Goal: Task Accomplishment & Management: Complete application form

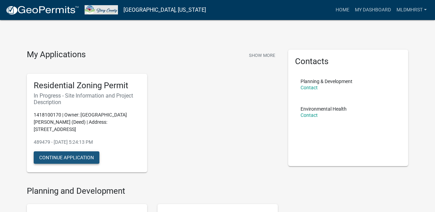
click at [66, 151] on button "Continue Application" at bounding box center [67, 157] width 66 height 12
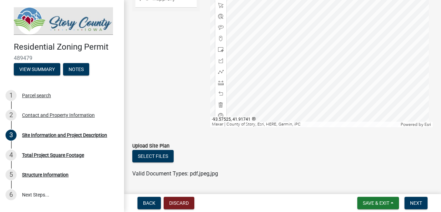
scroll to position [552, 0]
click at [160, 157] on button "Select files" at bounding box center [152, 156] width 41 height 12
click at [162, 158] on button "Select files" at bounding box center [152, 156] width 41 height 12
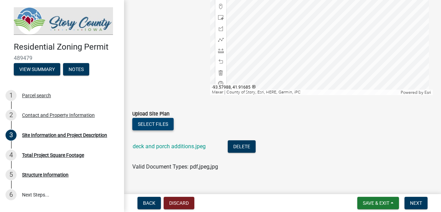
scroll to position [597, 0]
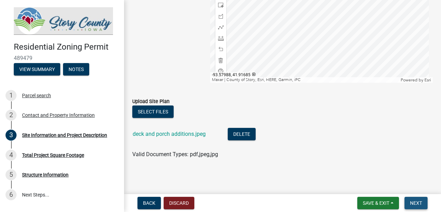
click at [415, 204] on span "Next" at bounding box center [416, 203] width 12 height 6
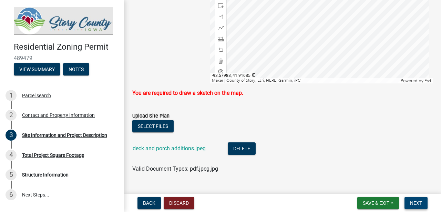
scroll to position [611, 0]
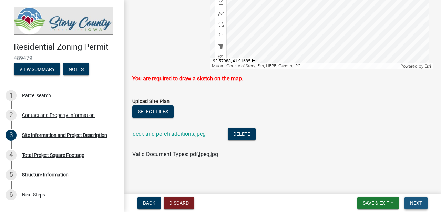
click at [414, 201] on span "Next" at bounding box center [416, 203] width 12 height 6
click at [219, 78] on p "You are required to draw a sketch on the map." at bounding box center [282, 78] width 300 height 8
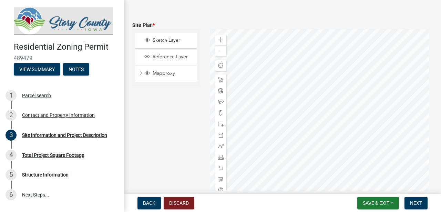
scroll to position [495, 0]
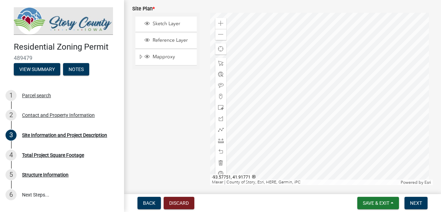
click at [325, 118] on div at bounding box center [321, 99] width 223 height 172
click at [328, 124] on div at bounding box center [321, 99] width 223 height 172
click at [326, 125] on div at bounding box center [321, 99] width 223 height 172
click at [341, 117] on div at bounding box center [321, 99] width 223 height 172
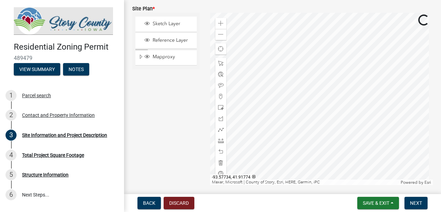
click at [333, 114] on div at bounding box center [321, 99] width 223 height 172
click at [220, 62] on span at bounding box center [221, 64] width 6 height 6
click at [218, 62] on span at bounding box center [221, 64] width 6 height 6
click at [220, 62] on span at bounding box center [221, 64] width 6 height 6
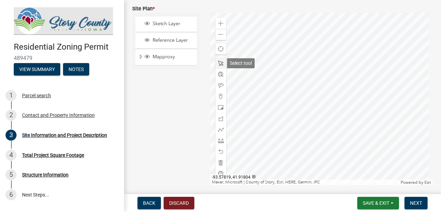
click at [220, 62] on span at bounding box center [221, 64] width 6 height 6
click at [221, 106] on span at bounding box center [221, 108] width 6 height 6
click at [340, 119] on div at bounding box center [321, 99] width 223 height 172
click at [333, 125] on div at bounding box center [321, 99] width 223 height 172
click at [337, 114] on div at bounding box center [321, 99] width 223 height 172
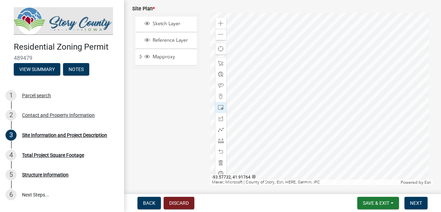
click at [337, 132] on div at bounding box center [321, 99] width 223 height 172
click at [342, 135] on div at bounding box center [321, 99] width 223 height 172
click at [320, 133] on div at bounding box center [321, 99] width 223 height 172
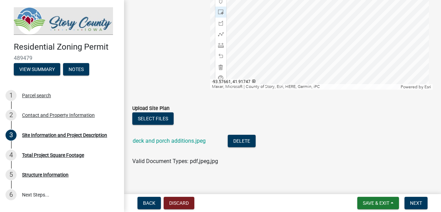
scroll to position [597, 0]
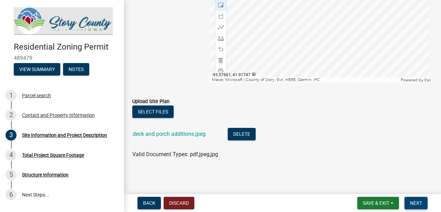
click at [416, 203] on span "Next" at bounding box center [416, 203] width 12 height 6
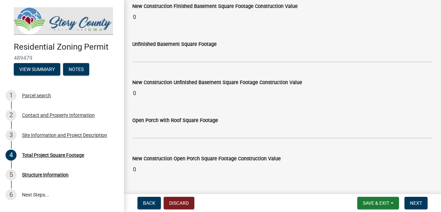
scroll to position [470, 0]
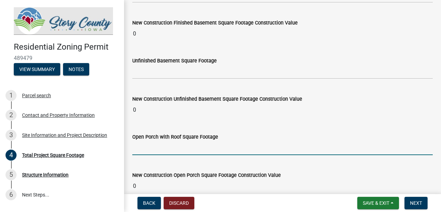
click at [134, 150] on input "text" at bounding box center [282, 148] width 300 height 14
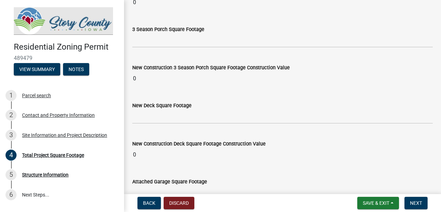
scroll to position [665, 0]
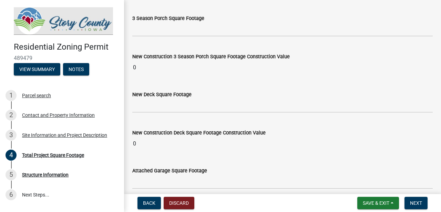
type input "81.37"
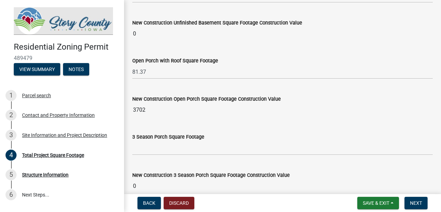
scroll to position [549, 0]
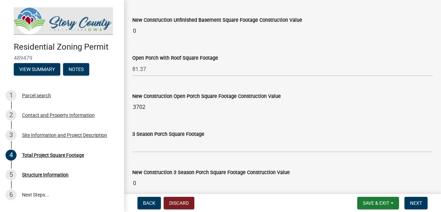
type input "159.22"
click at [145, 107] on input "3702" at bounding box center [282, 107] width 300 height 14
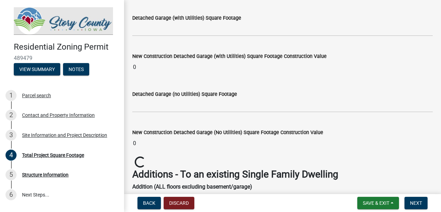
scroll to position [896, 0]
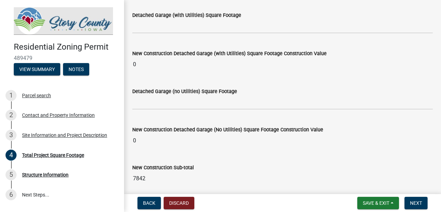
drag, startPoint x: 435, startPoint y: 66, endPoint x: 435, endPoint y: 70, distance: 4.1
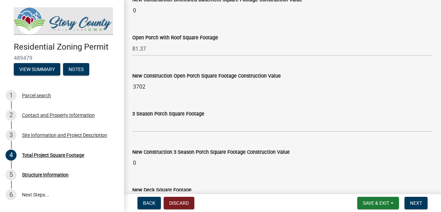
scroll to position [572, 0]
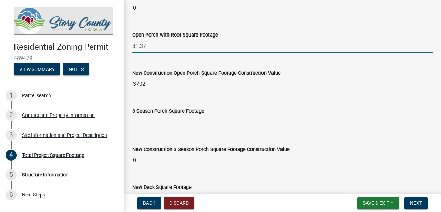
click at [146, 45] on input "81.37" at bounding box center [282, 46] width 300 height 14
type input "8"
click at [246, 43] on input "text" at bounding box center [282, 46] width 300 height 14
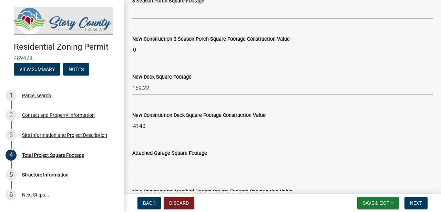
scroll to position [642, 0]
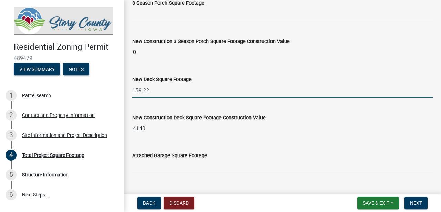
click at [149, 92] on input "159.22" at bounding box center [282, 90] width 300 height 14
type input "1"
click at [202, 90] on input "text" at bounding box center [282, 90] width 300 height 14
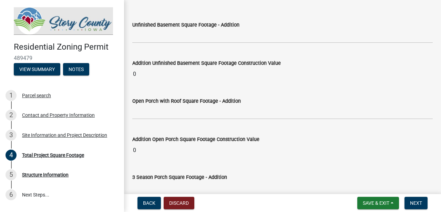
scroll to position [1424, 0]
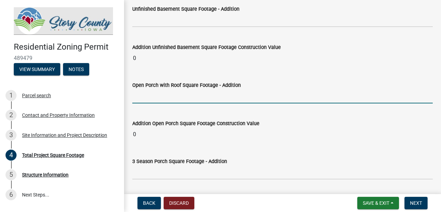
click at [135, 100] on input "text" at bounding box center [282, 96] width 300 height 14
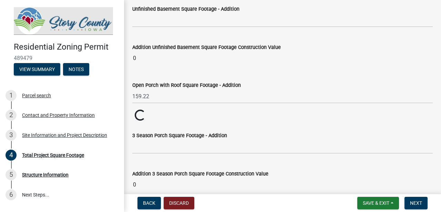
click at [258, 125] on wm-data-entity-input-list "In the lines below, enter the square footage measurement totals for your propos…" at bounding box center [282, 47] width 300 height 2866
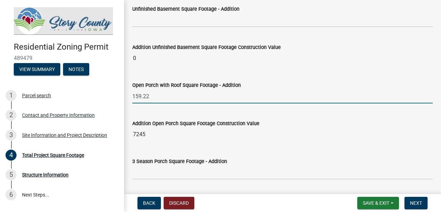
click at [150, 96] on input "159.22" at bounding box center [282, 96] width 300 height 14
type input "1"
type input "81.37"
click at [259, 122] on wm-data-entity-input-list "In the lines below, enter the square footage measurement totals for your propos…" at bounding box center [282, 60] width 300 height 2892
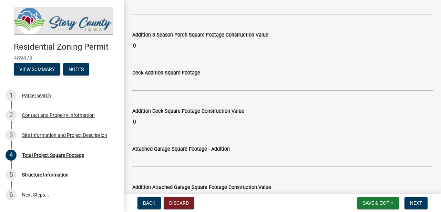
scroll to position [1600, 0]
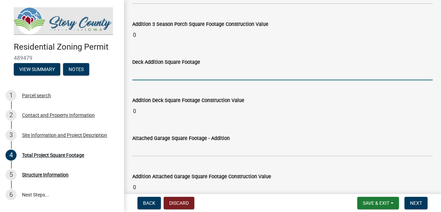
click at [133, 74] on input "text" at bounding box center [282, 73] width 300 height 14
type input "159.22"
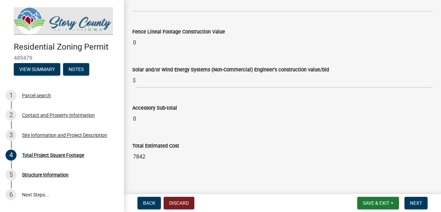
scroll to position [2767, 0]
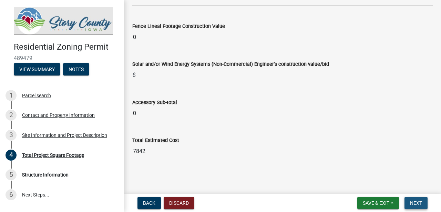
click at [414, 201] on span "Next" at bounding box center [416, 203] width 12 height 6
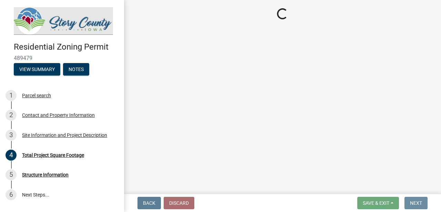
scroll to position [0, 0]
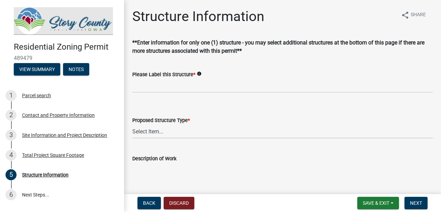
click at [199, 73] on icon "info" at bounding box center [199, 73] width 5 height 5
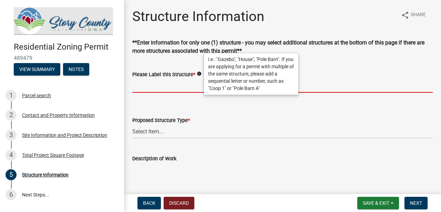
click at [136, 85] on input "Please Label this Structure *" at bounding box center [282, 85] width 300 height 14
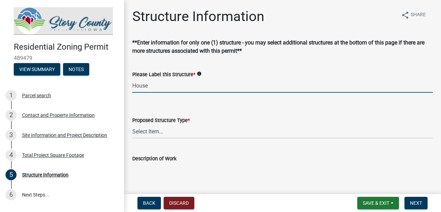
type input "House"
click at [159, 132] on select "Select Item... ACC BLD - ACCESSORY BUILDING ACC BLD ADD - ACCESSORY BUILDING AD…" at bounding box center [282, 131] width 300 height 14
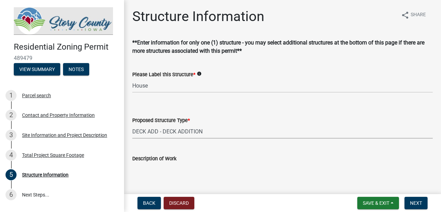
click at [132, 124] on select "Select Item... ACC BLD - ACCESSORY BUILDING ACC BLD ADD - ACCESSORY BUILDING AD…" at bounding box center [282, 131] width 300 height 14
select select "4cc205a6-7e9e-4265-9ecb-c9e706518b65"
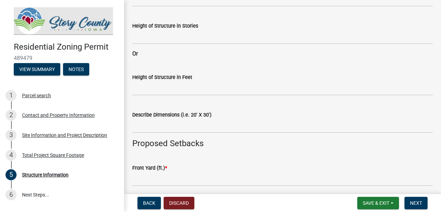
scroll to position [236, 0]
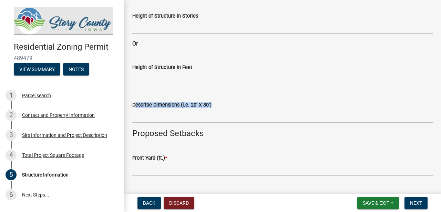
drag, startPoint x: 435, startPoint y: 113, endPoint x: 434, endPoint y: 91, distance: 21.4
click at [434, 91] on div "Structure Information share Share **Enter information for only one (1) structur…" at bounding box center [282, 83] width 317 height 620
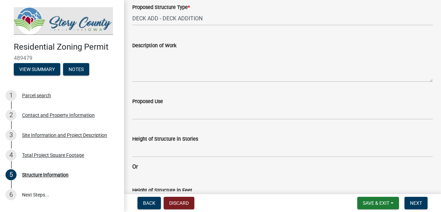
scroll to position [121, 0]
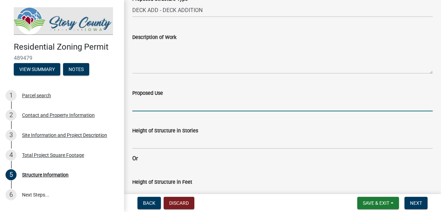
click at [136, 104] on input "Proposed Use" at bounding box center [282, 104] width 300 height 14
click at [134, 103] on input "resident use" at bounding box center [282, 104] width 300 height 14
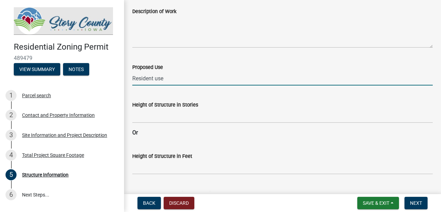
scroll to position [148, 0]
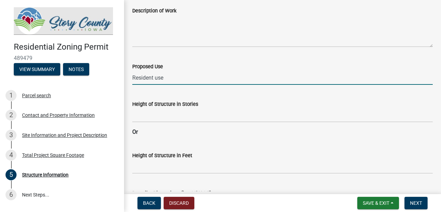
type input "Resident use"
click at [135, 116] on input "Height of Structure in Stories" at bounding box center [282, 115] width 300 height 14
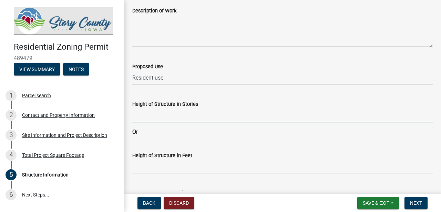
type input "1"
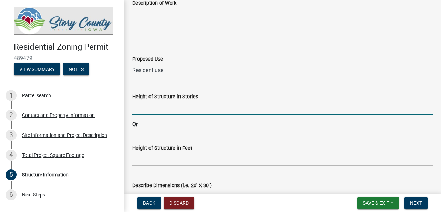
scroll to position [156, 0]
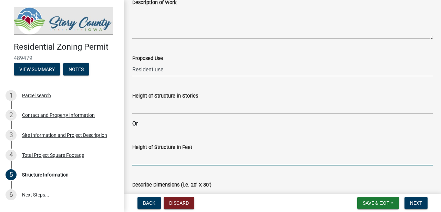
click at [134, 157] on input "Height of Structure in Feet" at bounding box center [282, 158] width 300 height 14
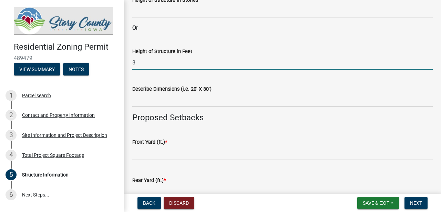
scroll to position [251, 0]
type input "8"
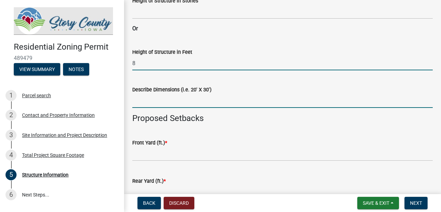
click at [134, 105] on input "Describe Dimensions (i.e. 20' X 30')" at bounding box center [282, 101] width 300 height 14
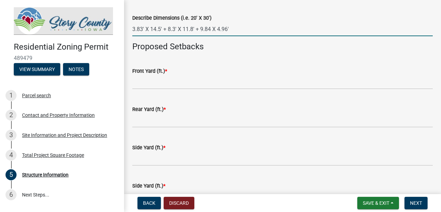
scroll to position [322, 0]
type input "3.83' X 14.5' + 8.3' X 11.8' + 9.84 X 4.96'"
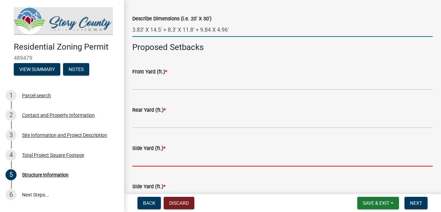
click at [136, 159] on input "text" at bounding box center [282, 159] width 300 height 14
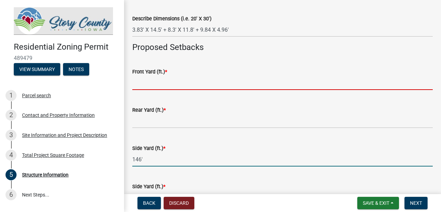
type input "146"
click at [135, 84] on input "text" at bounding box center [282, 83] width 300 height 14
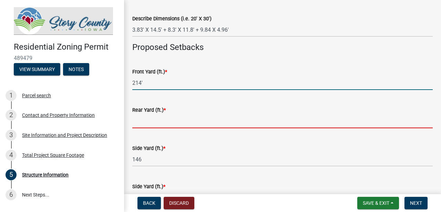
type input "214"
click at [135, 123] on input "text" at bounding box center [282, 121] width 300 height 14
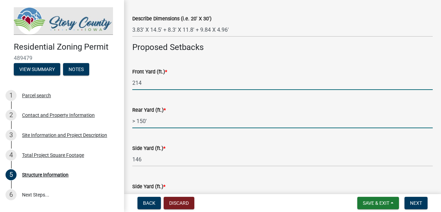
type input "150"
click at [142, 83] on input "214" at bounding box center [282, 83] width 300 height 14
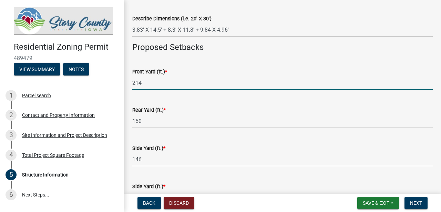
type input "214"
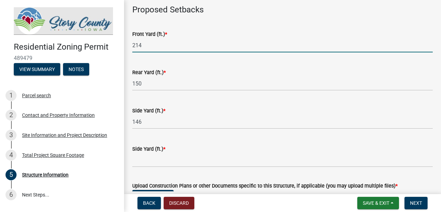
scroll to position [361, 0]
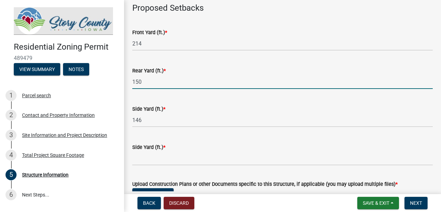
click at [139, 82] on input "150" at bounding box center [282, 82] width 300 height 14
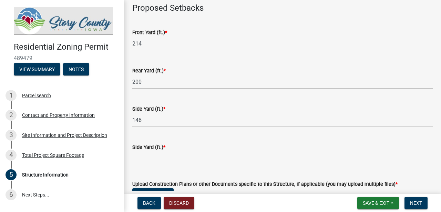
click at [165, 70] on span "*" at bounding box center [164, 71] width 2 height 6
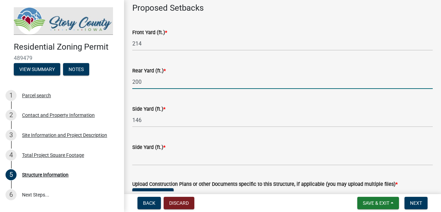
click at [139, 83] on input "200" at bounding box center [282, 82] width 300 height 14
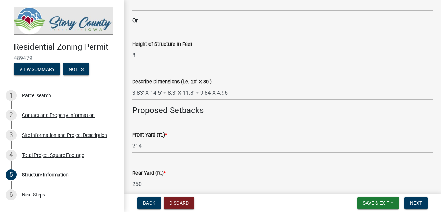
scroll to position [267, 0]
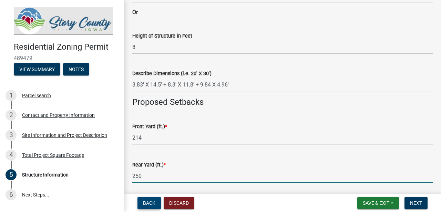
type input "250"
click at [149, 203] on span "Back" at bounding box center [149, 203] width 12 height 6
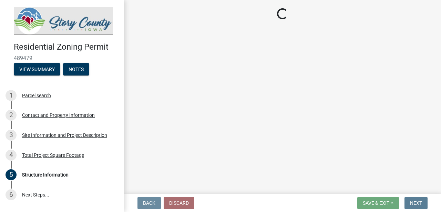
scroll to position [0, 0]
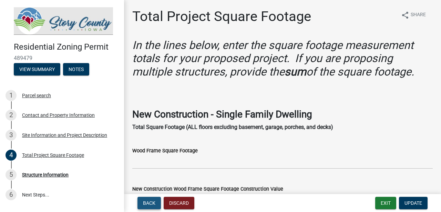
click at [149, 203] on span "Back" at bounding box center [149, 203] width 12 height 6
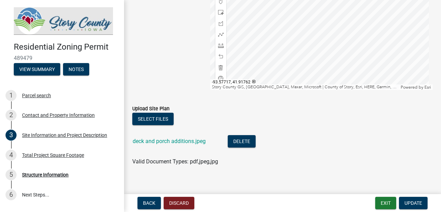
scroll to position [597, 0]
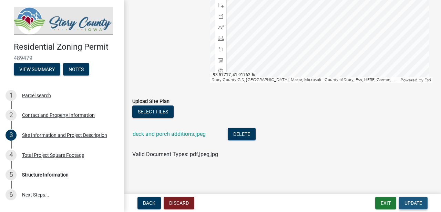
click at [415, 204] on span "Update" at bounding box center [413, 203] width 18 height 6
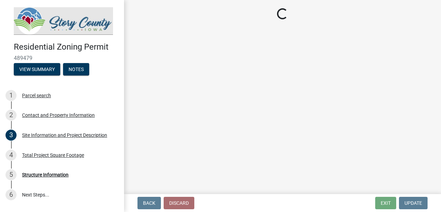
scroll to position [0, 0]
select select "4cc205a6-7e9e-4265-9ecb-c9e706518b65"
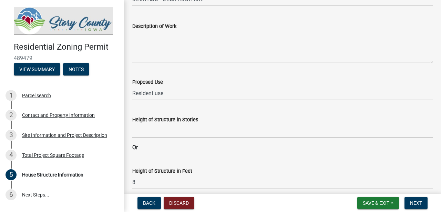
scroll to position [140, 0]
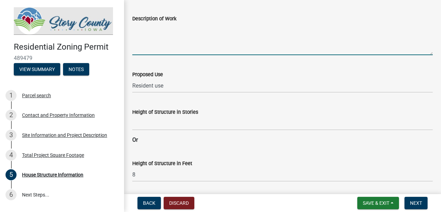
click at [132, 47] on textarea "Description of Work" at bounding box center [282, 39] width 300 height 32
click at [229, 29] on textarea "Additions replace in part deck removed by" at bounding box center [282, 39] width 300 height 32
click at [273, 29] on textarea "Additions replace in part deck removed (175.42 sq. ft.) by" at bounding box center [282, 39] width 300 height 32
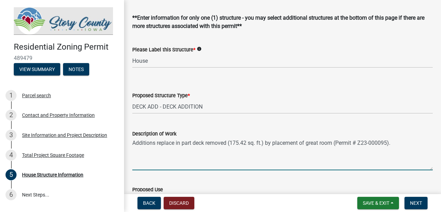
scroll to position [24, 0]
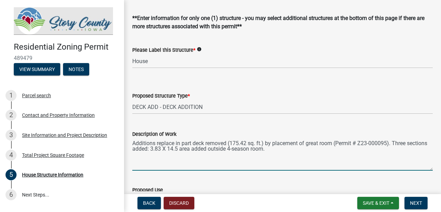
click at [250, 149] on textarea "Additions replace in part deck removed (175.42 sq. ft.) by placement of great r…" at bounding box center [282, 154] width 300 height 32
click at [308, 149] on textarea "Additions replace in part deck removed (175.42 sq. ft.) by placement of great r…" at bounding box center [282, 154] width 300 height 32
click at [396, 144] on textarea "Additions replace in part deck removed (175.42 sq. ft.) by placement of great r…" at bounding box center [282, 154] width 300 height 32
click at [198, 149] on textarea "Additions replace in part deck removed (175.42 sq. ft.) by placement of great r…" at bounding box center [282, 154] width 300 height 32
click at [366, 149] on textarea "Additions replace in part deck removed (175.42 sq. ft.) by placement of great r…" at bounding box center [282, 154] width 300 height 32
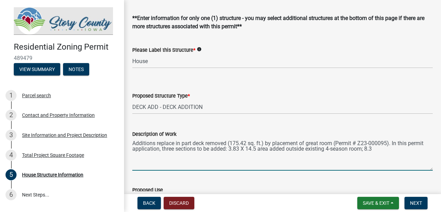
click at [240, 148] on textarea "Additions replace in part deck removed (175.42 sq. ft.) by placement of great r…" at bounding box center [282, 154] width 300 height 32
click at [258, 148] on textarea "Additions replace in part deck removed (175.42 sq. ft.) by placement of great r…" at bounding box center [282, 154] width 300 height 32
click at [376, 149] on textarea "Additions replace in part deck removed (175.42 sq. ft.) by placement of great r…" at bounding box center [282, 154] width 300 height 32
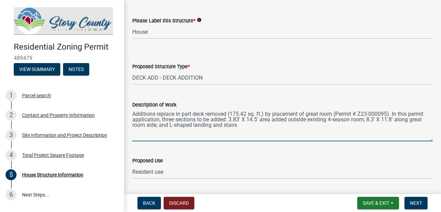
scroll to position [49, 0]
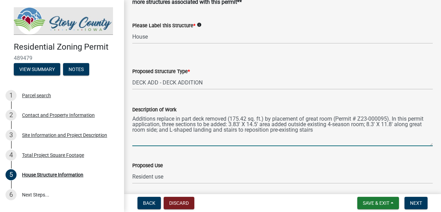
click at [247, 131] on textarea "Additions replace in part deck removed (175.42 sq. ft.) by placement of great r…" at bounding box center [282, 130] width 300 height 32
click at [265, 130] on textarea "Additions replace in part deck removed (175.42 sq. ft.) by placement of great r…" at bounding box center [282, 130] width 300 height 32
click at [236, 130] on textarea "Additions replace in part deck removed (175.42 sq. ft.) by placement of great r…" at bounding box center [282, 130] width 300 height 32
click at [305, 119] on textarea "Additions replace in part deck removed (175.42 sq. ft.) by placement of great r…" at bounding box center [282, 130] width 300 height 32
click at [303, 120] on textarea "Additions replace in part deck removed (175.42 sq. ft.) by great room (Permit #…" at bounding box center [282, 130] width 300 height 32
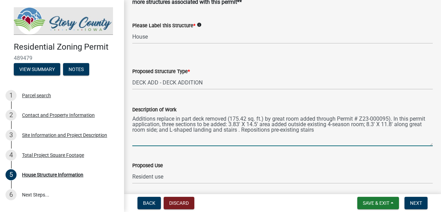
click at [392, 119] on textarea "Additions replace in part deck removed (175.42 sq. ft.) by great room added thr…" at bounding box center [282, 130] width 300 height 32
click at [238, 130] on textarea "Additions replace in part deck removed (175.42 sq. ft.) by great room added thr…" at bounding box center [282, 130] width 300 height 32
click at [172, 130] on textarea "Additions replace in part deck removed (175.42 sq. ft.) by great room added thr…" at bounding box center [282, 130] width 300 height 32
click at [238, 130] on textarea "Additions replace in part deck removed (175.42 sq. ft.) by great room added thr…" at bounding box center [282, 130] width 300 height 32
click at [318, 131] on textarea "Additions replace in part deck removed (175.42 sq. ft.) by great room added thr…" at bounding box center [282, 130] width 300 height 32
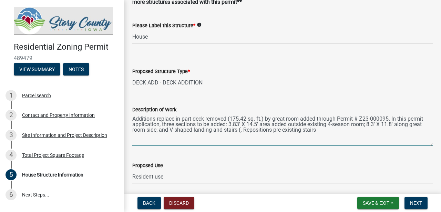
click at [272, 131] on textarea "Additions replace in part deck removed (175.42 sq. ft.) by great room added thr…" at bounding box center [282, 130] width 300 height 32
click at [329, 131] on textarea "Additions replace in part deck removed (175.42 sq. ft.) by great room added thr…" at bounding box center [282, 130] width 300 height 32
click at [226, 125] on textarea "Additions replace in part deck removed (175.42 sq. ft.) by great room added thr…" at bounding box center [282, 130] width 300 height 32
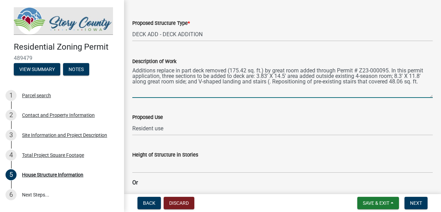
scroll to position [98, 0]
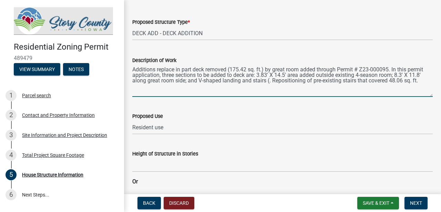
click at [269, 81] on textarea "Additions replace in part deck removed (175.42 sq. ft.) by great room added thr…" at bounding box center [282, 80] width 300 height 32
click at [268, 81] on textarea "Additions replace in part deck removed (175.42 sq. ft.) by great room added thr…" at bounding box center [282, 80] width 300 height 32
click at [270, 81] on textarea "Additions replace in part deck removed (175.42 sq. ft.) by great room added thr…" at bounding box center [282, 80] width 300 height 32
click at [312, 81] on textarea "Additions replace in part deck removed (175.42 sq. ft.) by great room added thr…" at bounding box center [282, 80] width 300 height 32
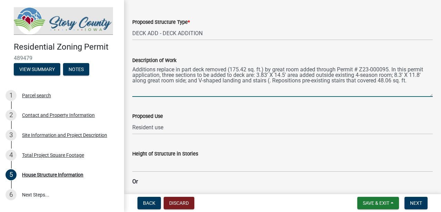
click at [275, 82] on textarea "Additions replace in part deck removed (175.42 sq. ft.) by great room added thr…" at bounding box center [282, 80] width 300 height 32
click at [269, 81] on textarea "Additions replace in part deck removed (175.42 sq. ft.) by great room added thr…" at bounding box center [282, 80] width 300 height 32
click at [271, 81] on textarea "Additions replace in part deck removed (175.42 sq. ft.) by great room added thr…" at bounding box center [282, 80] width 300 height 32
click at [268, 80] on textarea "Additions replace in part deck removed (175.42 sq. ft.) by great room added thr…" at bounding box center [282, 80] width 300 height 32
click at [296, 81] on textarea "Additions replace in part deck removed (175.42 sq. ft.) by great room added thr…" at bounding box center [282, 80] width 300 height 32
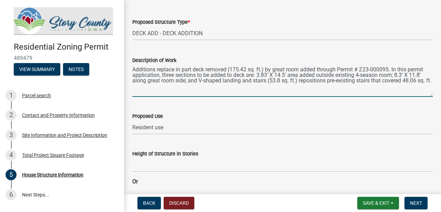
click at [394, 75] on textarea "Additions replace in part deck removed (175.42 sq. ft.) by great room added thr…" at bounding box center [282, 80] width 300 height 32
click at [210, 87] on textarea "Additions replace in part deck removed (175.42 sq. ft.) by great room added thr…" at bounding box center [282, 80] width 300 height 32
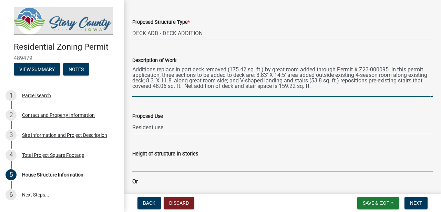
click at [299, 86] on textarea "Additions replace in part deck removed (175.42 sq. ft.) by great room added thr…" at bounding box center [282, 80] width 300 height 32
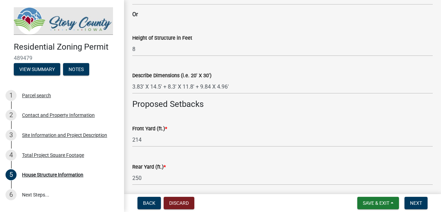
scroll to position [267, 0]
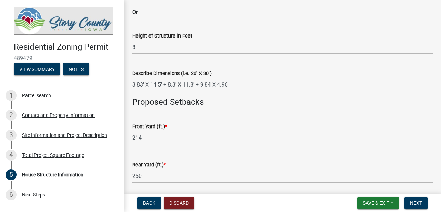
type textarea "Additions replace in part deck removed (175.42 sq. ft.) by great room added thr…"
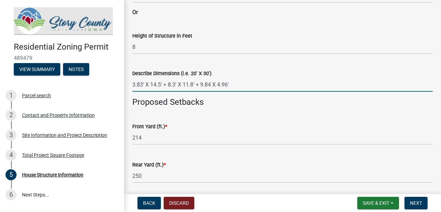
click at [230, 84] on input "3.83' X 14.5' + 8.3' X 11.8' + 9.84 X 4.96'" at bounding box center [282, 84] width 300 height 14
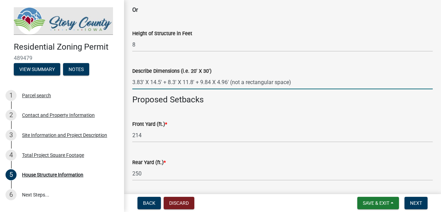
scroll to position [271, 0]
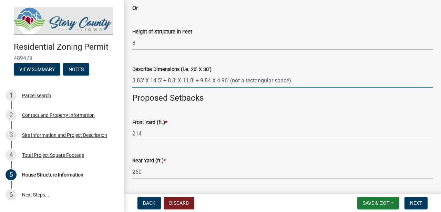
click at [290, 81] on input "3.83' X 14.5' + 8.3' X 11.8' + 9.84 X 4.96' (not a rectangular space)" at bounding box center [282, 80] width 300 height 14
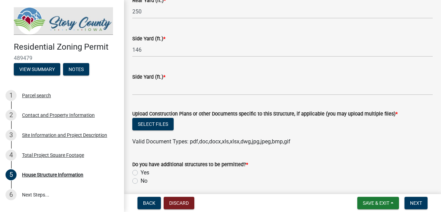
scroll to position [458, 0]
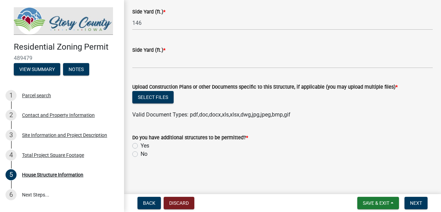
type input "3.83' X 14.5' + 8.3' X 11.8' + 9.84 X 4.96' (not a rectangular space; see plans)"
click at [134, 62] on input "text" at bounding box center [282, 61] width 300 height 14
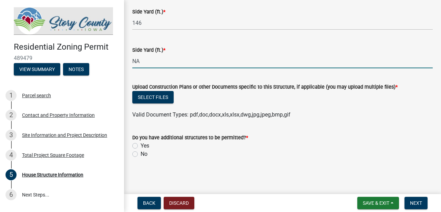
type input "0"
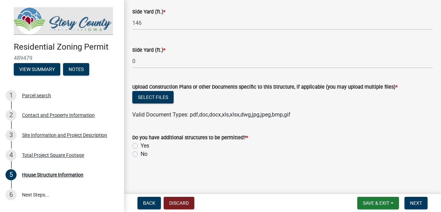
click at [221, 98] on div "Select files" at bounding box center [282, 98] width 300 height 14
click at [156, 96] on button "Select files" at bounding box center [152, 97] width 41 height 12
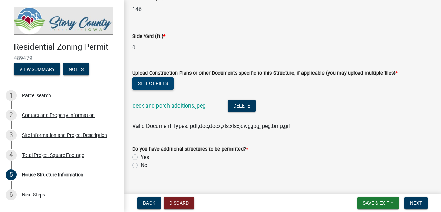
scroll to position [483, 0]
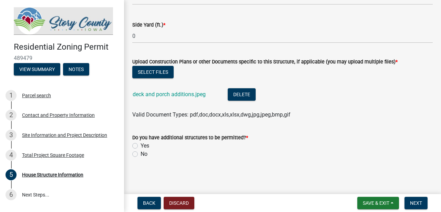
click at [140, 145] on label "Yes" at bounding box center [144, 145] width 9 height 8
click at [140, 145] on input "Yes" at bounding box center [142, 143] width 4 height 4
radio input "true"
click at [415, 202] on span "Next" at bounding box center [416, 203] width 12 height 6
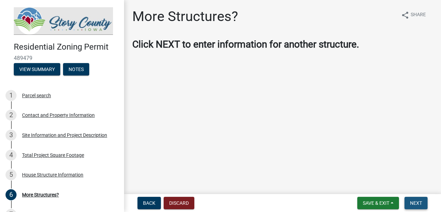
click at [415, 202] on span "Next" at bounding box center [416, 203] width 12 height 6
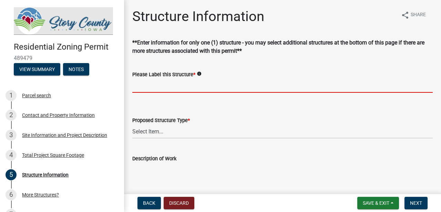
click at [136, 86] on input "Please Label this Structure *" at bounding box center [282, 85] width 300 height 14
type input "House"
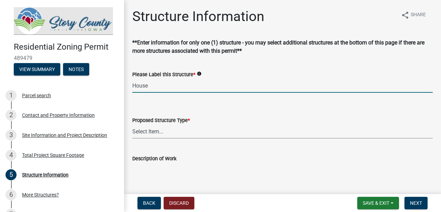
click at [157, 133] on select "Select Item... ACC BLD - ACCESSORY BUILDING ACC BLD ADD - ACCESSORY BUILDING AD…" at bounding box center [282, 131] width 300 height 14
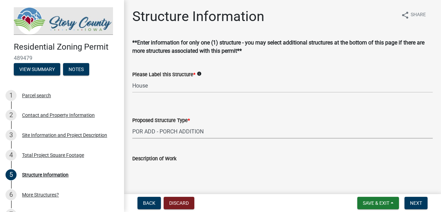
click at [132, 124] on select "Select Item... ACC BLD - ACCESSORY BUILDING ACC BLD ADD - ACCESSORY BUILDING AD…" at bounding box center [282, 131] width 300 height 14
select select "06bb2366-02c8-46f7-bdb8-92678c014b1e"
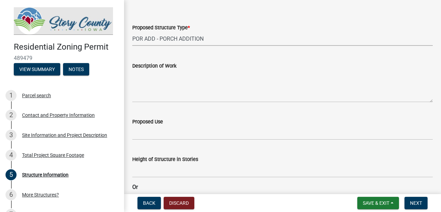
scroll to position [99, 0]
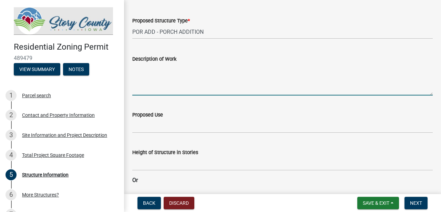
click at [134, 83] on textarea "Description of Work" at bounding box center [282, 79] width 300 height 32
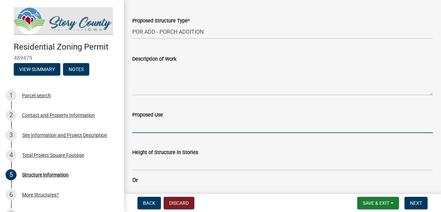
click at [134, 125] on input "Proposed Use" at bounding box center [282, 126] width 300 height 14
type input "Resident use"
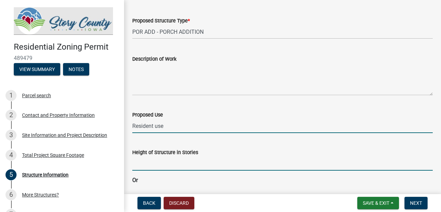
click at [133, 162] on input "Height of Structure in Stories" at bounding box center [282, 163] width 300 height 14
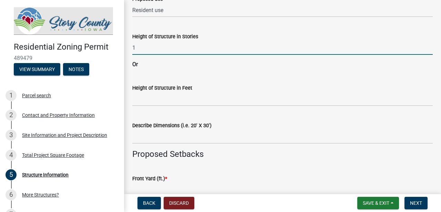
scroll to position [228, 0]
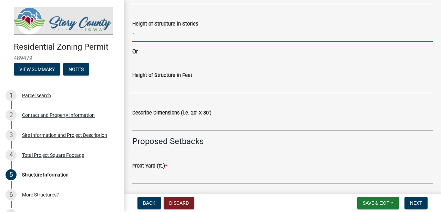
type input "1"
click at [134, 125] on input "Describe Dimensions (i.e. 20' X 30')" at bounding box center [282, 124] width 300 height 14
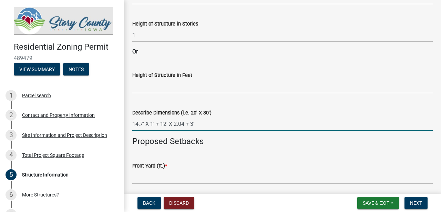
click at [184, 124] on input "14.7' X 1' + 12' X 2.04 + 3'" at bounding box center [282, 124] width 300 height 14
click at [197, 123] on input "14.7' X 1' + 12' X 2.04' + 3'" at bounding box center [282, 124] width 300 height 14
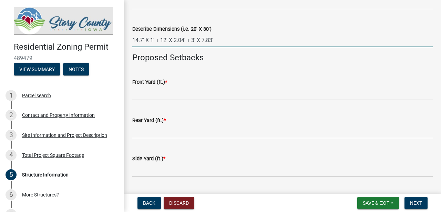
scroll to position [317, 0]
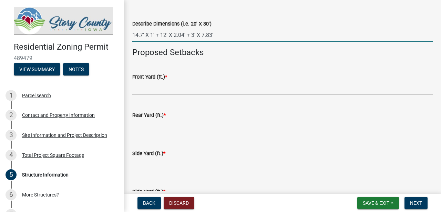
type input "14.7' X 1' + 12' X 2.04' + 3' X 7.83'"
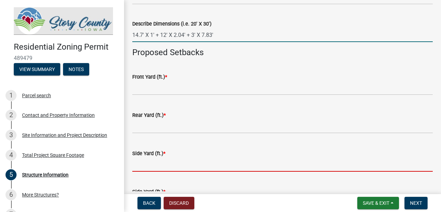
click at [134, 165] on input "text" at bounding box center [282, 164] width 300 height 14
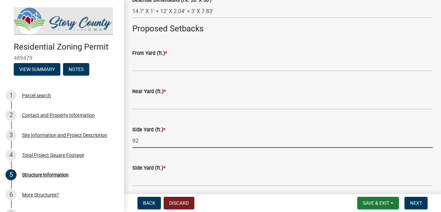
scroll to position [350, 0]
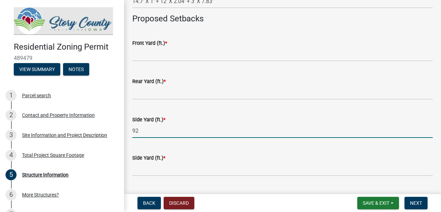
type input "92"
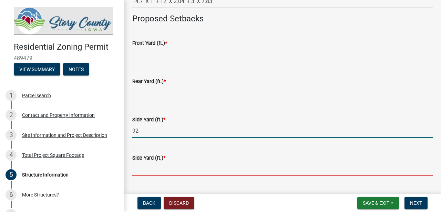
click at [133, 169] on input "text" at bounding box center [282, 169] width 300 height 14
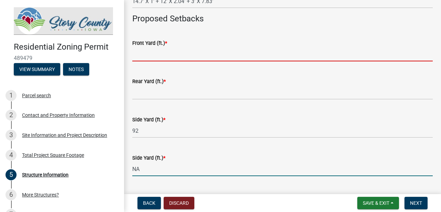
type input "0"
click at [135, 55] on input "text" at bounding box center [282, 54] width 300 height 14
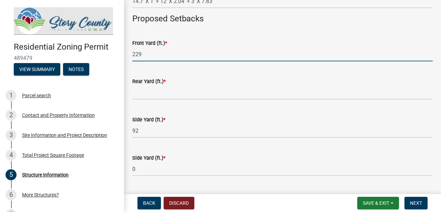
type input "229"
click at [136, 94] on input "text" at bounding box center [282, 92] width 300 height 14
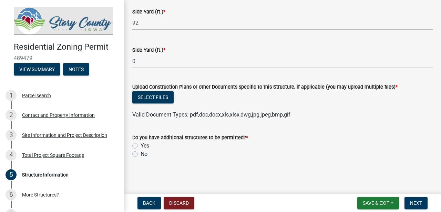
scroll to position [452, 0]
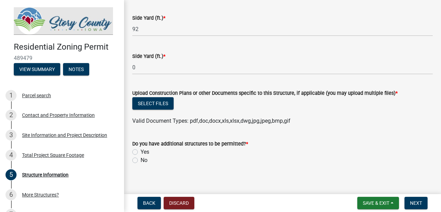
type input "250"
click at [140, 160] on label "No" at bounding box center [143, 160] width 7 height 8
click at [140, 160] on input "No" at bounding box center [142, 158] width 4 height 4
radio input "true"
click at [154, 103] on button "Select files" at bounding box center [152, 103] width 41 height 12
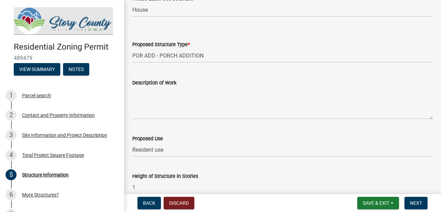
scroll to position [62, 0]
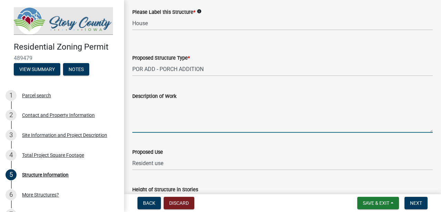
click at [134, 119] on textarea "Description of Work" at bounding box center [282, 116] width 300 height 32
click at [172, 105] on textarea "Screened porch expansion" at bounding box center [282, 116] width 300 height 32
click at [180, 105] on textarea "Screened porch and entry porch expansion" at bounding box center [282, 116] width 300 height 32
click at [201, 106] on textarea "Screened porch, entry porch expansion" at bounding box center [282, 116] width 300 height 32
click at [171, 107] on textarea "Screened porch, entry porch expansion" at bounding box center [282, 116] width 300 height 32
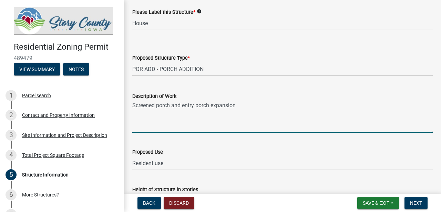
click at [239, 106] on textarea "Screened porch and entry porch expansion" at bounding box center [282, 116] width 300 height 32
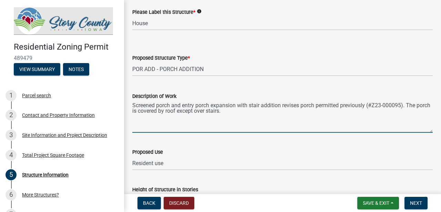
click at [222, 111] on textarea "Screened porch and entry porch expansion with stair addition revises porch perm…" at bounding box center [282, 116] width 300 height 32
click at [254, 112] on textarea "Screened porch and entry porch expansion with stair addition revises porch perm…" at bounding box center [282, 116] width 300 height 32
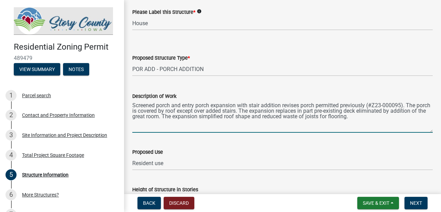
click at [355, 116] on textarea "Screened porch and entry porch expansion with stair addition revises porch perm…" at bounding box center [282, 116] width 300 height 32
click at [400, 116] on textarea "Screened porch and entry porch expansion with stair addition revises porch perm…" at bounding box center [282, 116] width 300 height 32
click at [374, 112] on textarea "Screened porch and entry porch expansion with stair addition revises porch perm…" at bounding box center [282, 116] width 300 height 32
click at [293, 117] on textarea "Screened porch and entry porch expansion with stair addition revises porch perm…" at bounding box center [282, 116] width 300 height 32
click at [352, 117] on textarea "Screened porch and entry porch expansion with stair addition revises porch perm…" at bounding box center [282, 116] width 300 height 32
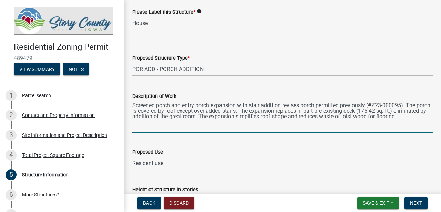
click at [154, 123] on textarea "Screened porch and entry porch expansion with stair addition revises porch perm…" at bounding box center [282, 116] width 300 height 32
click at [283, 123] on textarea "Screened porch and entry porch expansion with stair addition revises porch perm…" at bounding box center [282, 116] width 300 height 32
click at [342, 122] on textarea "Screened porch and entry porch expansion with stair addition revises porch perm…" at bounding box center [282, 116] width 300 height 32
click at [266, 123] on textarea "Screened porch and entry porch expansion with stair addition revises porch perm…" at bounding box center [282, 116] width 300 height 32
click at [381, 123] on textarea "Screened porch and entry porch expansion with stair addition revises porch perm…" at bounding box center [282, 116] width 300 height 32
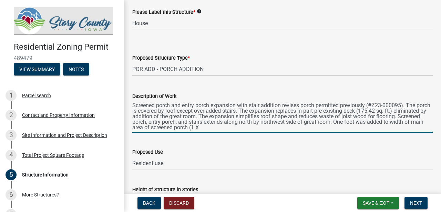
click at [252, 127] on textarea "Screened porch and entry porch expansion with stair addition revises porch perm…" at bounding box center [282, 116] width 300 height 32
click at [260, 127] on textarea "Screened porch and entry porch expansion with stair addition revises porch perm…" at bounding box center [282, 116] width 300 height 32
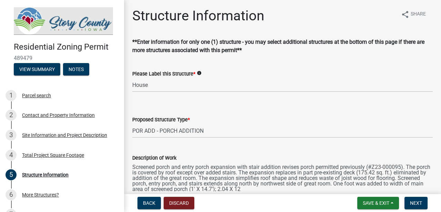
scroll to position [0, 0]
click at [287, 190] on textarea "Screened porch and entry porch expansion with stair addition revises porch perm…" at bounding box center [282, 178] width 300 height 32
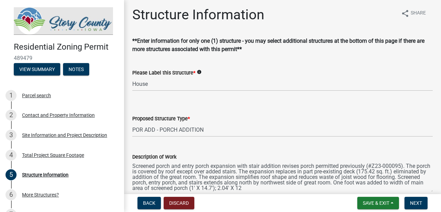
click at [300, 188] on textarea "Screened porch and entry porch expansion with stair addition revises porch perm…" at bounding box center [282, 177] width 300 height 32
click at [413, 183] on textarea "Screened porch and entry porch expansion with stair addition revises porch perm…" at bounding box center [282, 177] width 300 height 32
click at [419, 182] on textarea "Screened porch and entry porch expansion with stair addition revises porch perm…" at bounding box center [282, 177] width 300 height 32
click at [384, 183] on textarea "Screened porch and entry porch expansion with stair addition revises porch perm…" at bounding box center [282, 177] width 300 height 32
click at [404, 184] on textarea "Screened porch and entry porch expansion with stair addition revises porch perm…" at bounding box center [282, 177] width 300 height 32
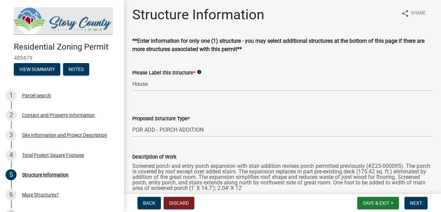
click at [303, 189] on textarea "Screened porch and entry porch expansion with stair addition revises porch perm…" at bounding box center [282, 177] width 300 height 32
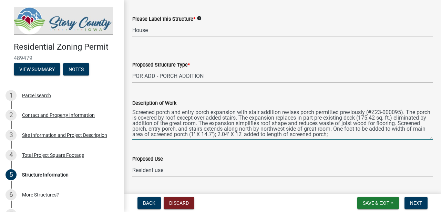
scroll to position [55, 0]
click at [371, 136] on textarea "Screened porch and entry porch expansion with stair addition revises porch perm…" at bounding box center [282, 124] width 300 height 32
click at [356, 136] on textarea "Screened porch and entry porch expansion with stair addition revises porch perm…" at bounding box center [282, 124] width 300 height 32
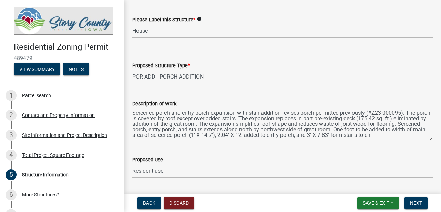
scroll to position [3, 0]
click at [208, 131] on textarea "Screened porch and entry porch expansion with stair addition revises porch perm…" at bounding box center [282, 124] width 300 height 32
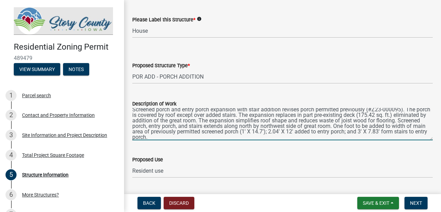
click at [376, 132] on textarea "Screened porch and entry porch expansion with stair addition revises porch perm…" at bounding box center [282, 124] width 300 height 32
click at [286, 137] on textarea "Screened porch and entry porch expansion with stair addition revises porch perm…" at bounding box center [282, 124] width 300 height 32
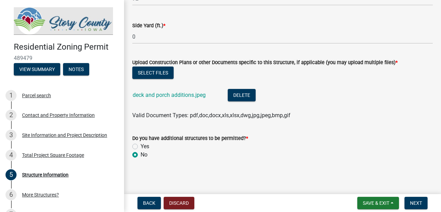
scroll to position [483, 0]
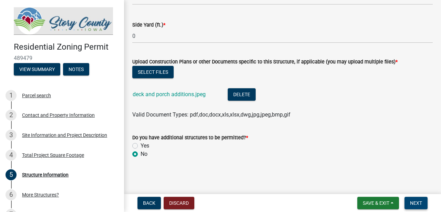
type textarea "Screened porch and entry porch expansion with stair addition revises porch perm…"
click at [414, 202] on span "Next" at bounding box center [416, 203] width 12 height 6
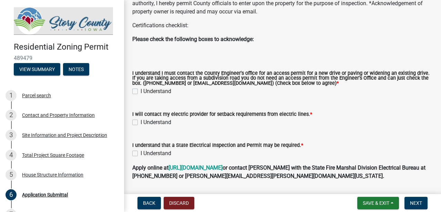
scroll to position [70, 0]
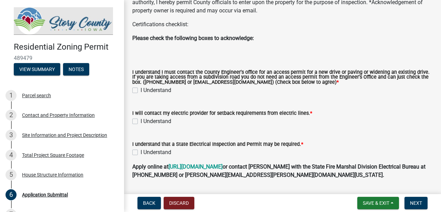
click at [140, 90] on label "I Understand" at bounding box center [155, 90] width 31 height 8
click at [140, 90] on input "I Understand" at bounding box center [142, 88] width 4 height 4
checkbox input "true"
click at [140, 121] on label "I Understand" at bounding box center [155, 121] width 31 height 8
click at [140, 121] on input "I Understand" at bounding box center [142, 119] width 4 height 4
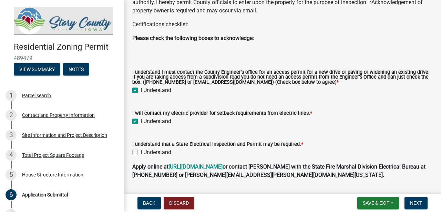
checkbox input "true"
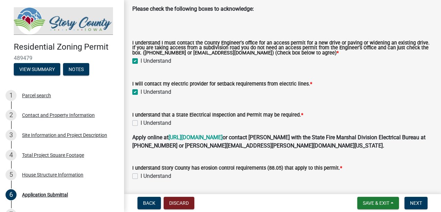
scroll to position [117, 0]
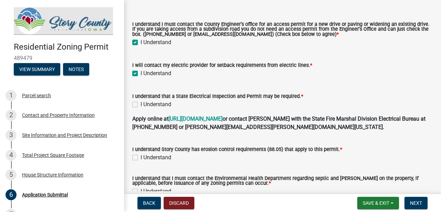
click at [140, 103] on label "I Understand" at bounding box center [155, 104] width 31 height 8
click at [140, 103] on input "I Understand" at bounding box center [142, 102] width 4 height 4
checkbox input "true"
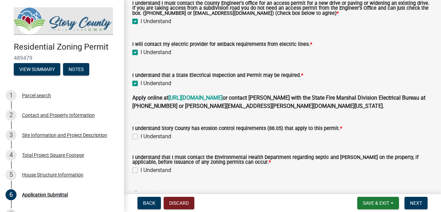
scroll to position [174, 0]
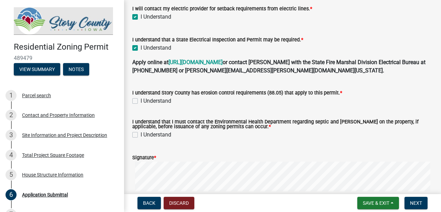
click at [140, 100] on label "I Understand" at bounding box center [155, 101] width 31 height 8
click at [140, 100] on input "I Understand" at bounding box center [142, 99] width 4 height 4
checkbox input "true"
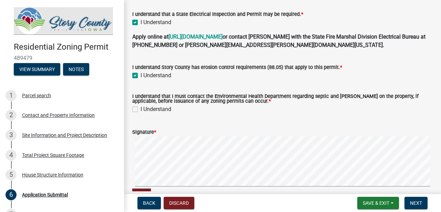
scroll to position [199, 0]
click at [140, 108] on label "I Understand" at bounding box center [155, 109] width 31 height 8
click at [140, 108] on input "I Understand" at bounding box center [142, 107] width 4 height 4
checkbox input "true"
click at [156, 134] on span "*" at bounding box center [155, 132] width 2 height 6
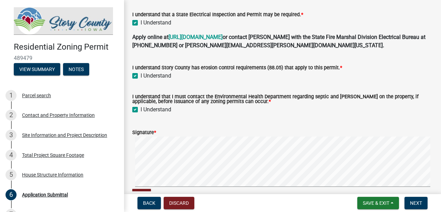
click at [149, 133] on label "Signature *" at bounding box center [144, 132] width 24 height 5
drag, startPoint x: 184, startPoint y: 136, endPoint x: 195, endPoint y: 134, distance: 10.9
click at [195, 134] on div "Signature *" at bounding box center [282, 132] width 300 height 8
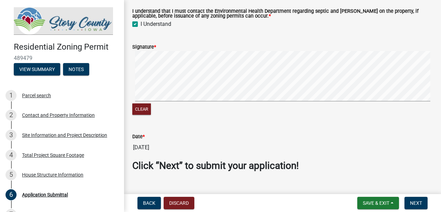
scroll to position [287, 0]
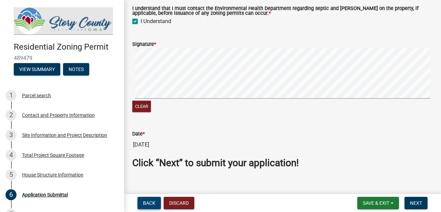
click at [145, 201] on span "Back" at bounding box center [149, 203] width 12 height 6
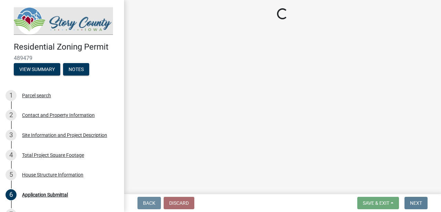
scroll to position [0, 0]
select select "06bb2366-02c8-46f7-bdb8-92678c014b1e"
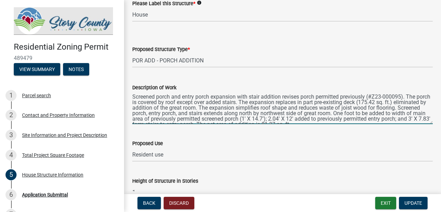
scroll to position [6, 0]
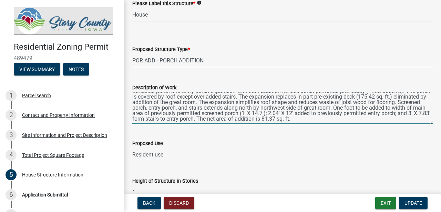
click at [387, 120] on textarea "Screened porch and entry porch expansion with stair addition revises porch perm…" at bounding box center [282, 108] width 300 height 32
type textarea "Screened porch and entry porch expansion with stair addition revises porch perm…"
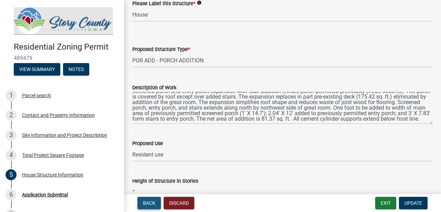
click at [147, 201] on span "Back" at bounding box center [149, 203] width 12 height 6
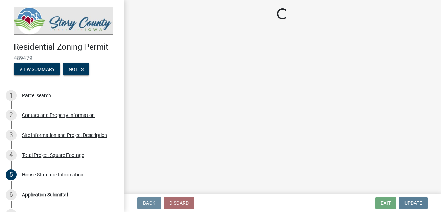
scroll to position [0, 0]
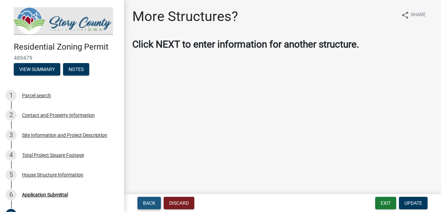
click at [147, 204] on span "Back" at bounding box center [149, 203] width 12 height 6
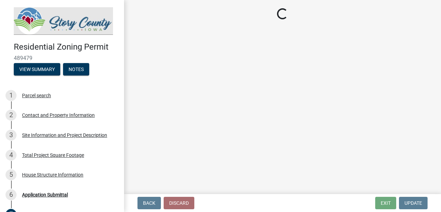
select select "4cc205a6-7e9e-4265-9ecb-c9e706518b65"
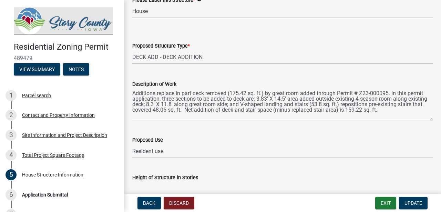
scroll to position [75, 0]
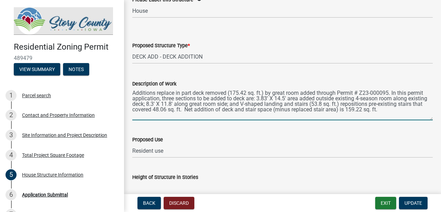
click at [409, 110] on textarea "Additions replace in part deck removed (175.42 sq. ft.) by great room added thr…" at bounding box center [282, 104] width 300 height 32
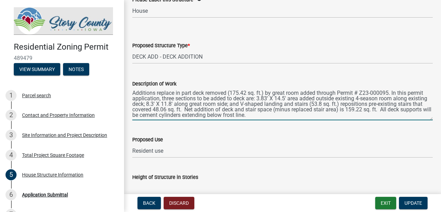
click at [408, 93] on textarea "Additions replace in part deck removed (175.42 sq. ft.) by great room added thr…" at bounding box center [282, 104] width 300 height 32
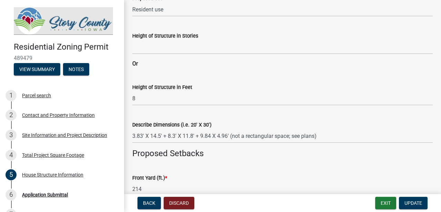
scroll to position [216, 0]
type textarea "Additions replace in part deck removed (175.42 sq. ft.) by great room added thr…"
click at [407, 201] on span "Update" at bounding box center [413, 203] width 18 height 6
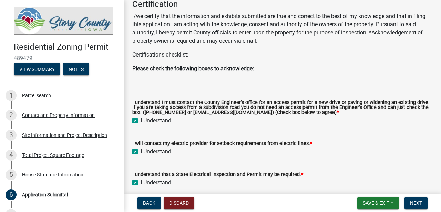
scroll to position [42, 0]
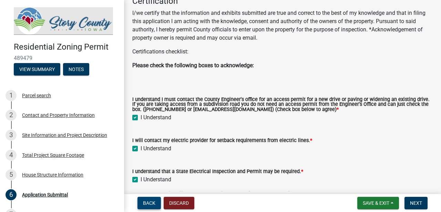
click at [147, 201] on span "Back" at bounding box center [149, 203] width 12 height 6
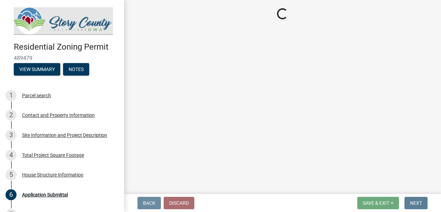
scroll to position [0, 0]
select select "06bb2366-02c8-46f7-bdb8-92678c014b1e"
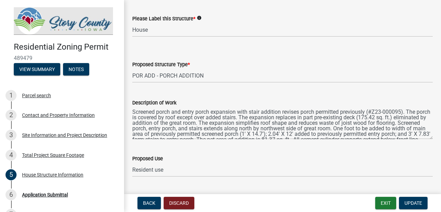
scroll to position [65, 0]
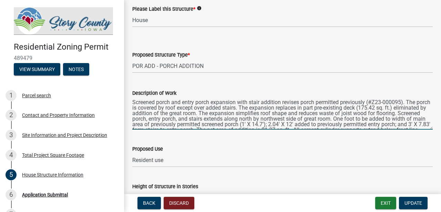
click at [269, 119] on textarea "Screened porch and entry porch expansion with stair addition revises porch perm…" at bounding box center [282, 113] width 300 height 32
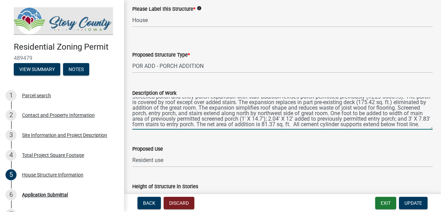
scroll to position [11, 0]
type textarea "Screened porch and entry porch expansion with stair addition revises porch perm…"
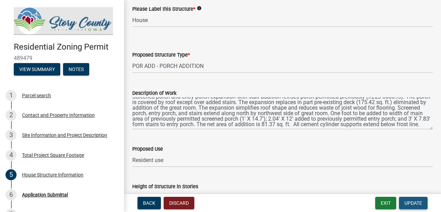
click at [411, 203] on span "Update" at bounding box center [413, 203] width 18 height 6
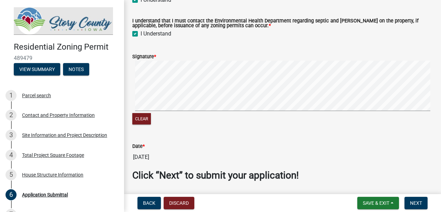
scroll to position [297, 0]
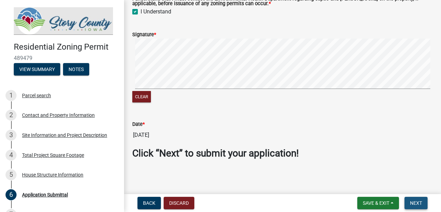
click at [416, 203] on span "Next" at bounding box center [416, 203] width 12 height 6
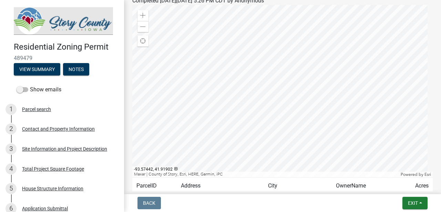
scroll to position [0, 0]
